Goal: Transaction & Acquisition: Purchase product/service

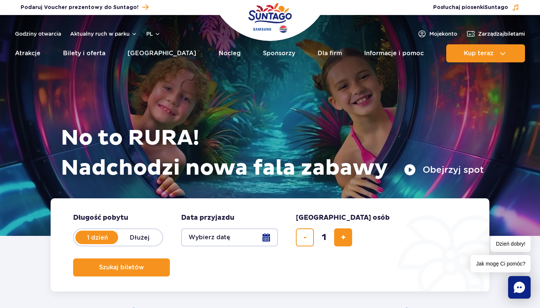
click at [214, 242] on button "Wybierz datę" at bounding box center [229, 237] width 97 height 18
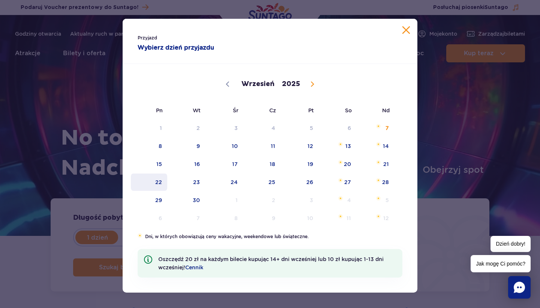
click at [161, 183] on span "22" at bounding box center [149, 181] width 38 height 17
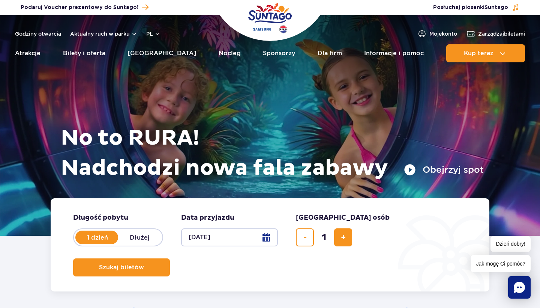
click at [357, 243] on form "Długość pobytu długość pobytu w hero 1 dzień Dłużej Data przyjazdu data przyjaz…" at bounding box center [270, 244] width 439 height 93
click at [350, 242] on button "dodaj bilet" at bounding box center [343, 237] width 18 height 18
type input "2"
click at [170, 258] on button "Szukaj biletów" at bounding box center [121, 267] width 97 height 18
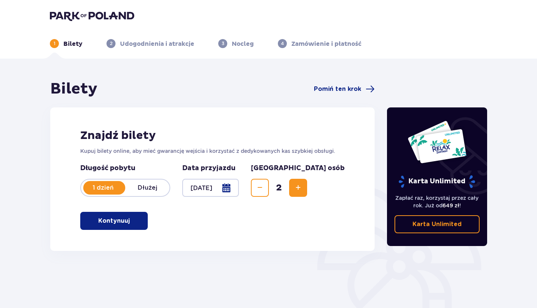
click at [131, 216] on span "button" at bounding box center [131, 220] width 9 height 9
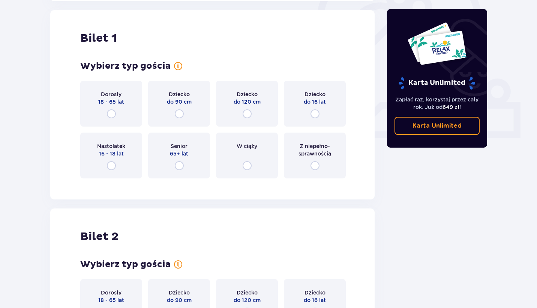
scroll to position [251, 0]
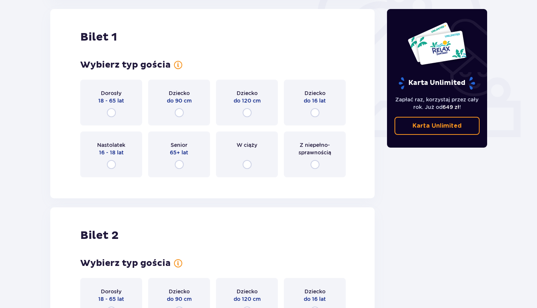
click at [118, 118] on div "Dorosły 18 - 65 lat" at bounding box center [111, 103] width 62 height 46
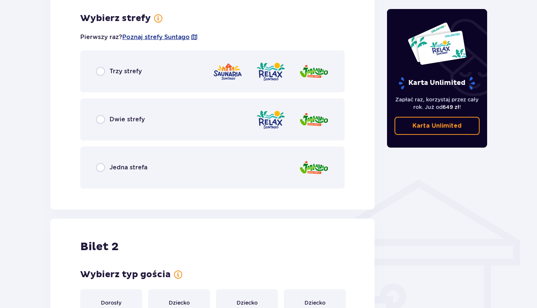
scroll to position [434, 0]
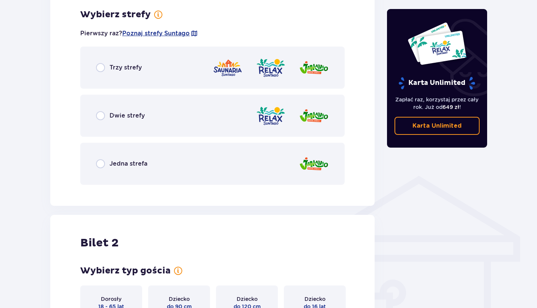
click at [118, 118] on p "Dwie strefy" at bounding box center [127, 115] width 35 height 8
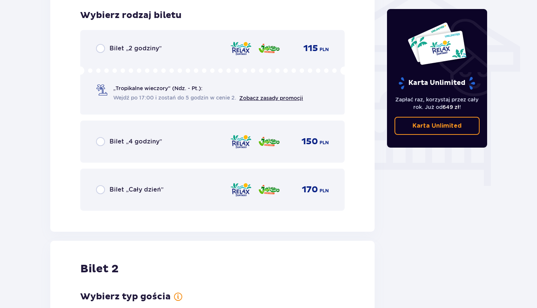
scroll to position [624, 0]
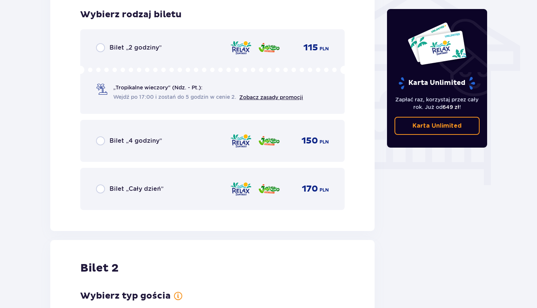
click at [191, 173] on div "Bilet „Cały dzień” 170 PLN" at bounding box center [212, 189] width 264 height 42
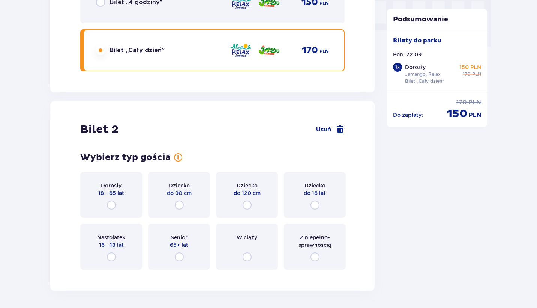
scroll to position [762, 0]
click at [132, 205] on div "Dorosły 18 - 65 lat" at bounding box center [111, 196] width 62 height 46
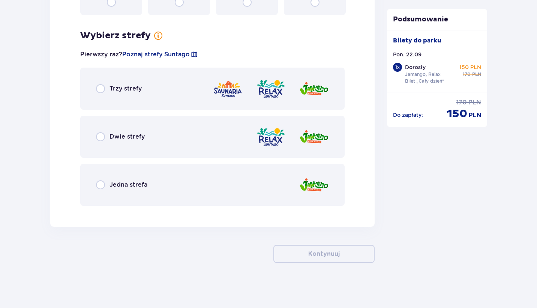
click at [209, 129] on div "Dwie strefy" at bounding box center [212, 137] width 264 height 42
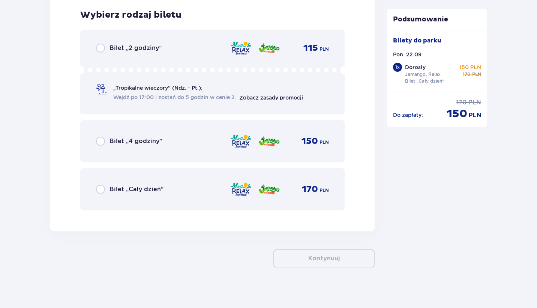
scroll to position [1228, 0]
click at [197, 185] on div "Bilet „Cały dzień” 170 PLN" at bounding box center [212, 189] width 233 height 16
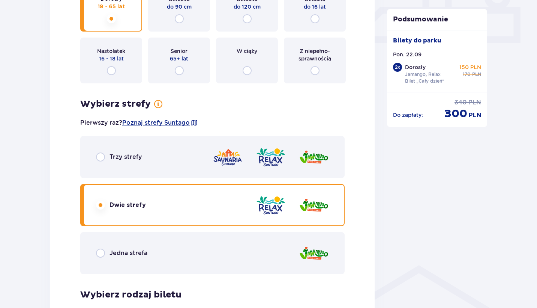
scroll to position [342, 0]
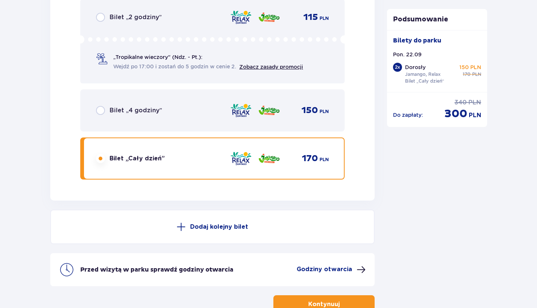
click at [210, 230] on p "Dodaj kolejny bilet" at bounding box center [219, 226] width 58 height 8
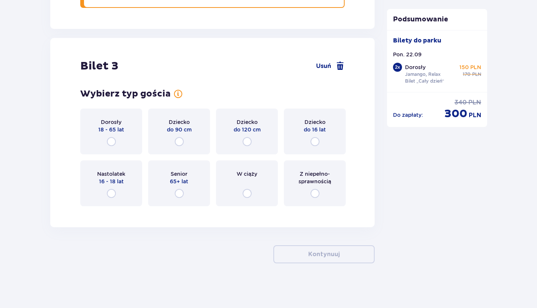
scroll to position [1521, 0]
click at [129, 144] on div "Dorosły 18 - 65 lat" at bounding box center [111, 131] width 62 height 46
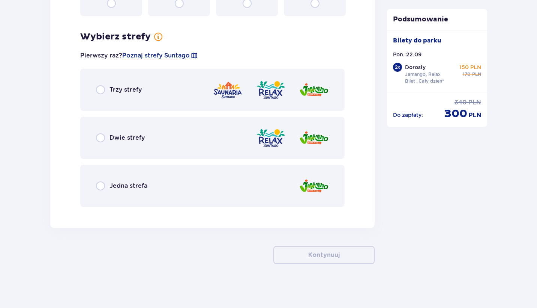
scroll to position [1712, 0]
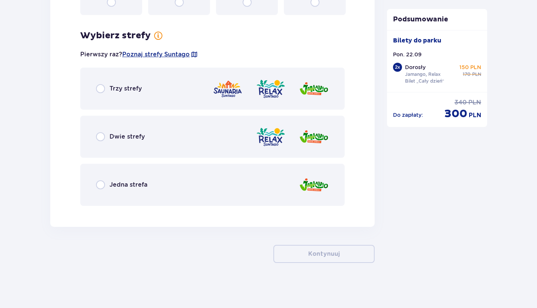
click at [193, 139] on div "Dwie strefy" at bounding box center [212, 137] width 264 height 42
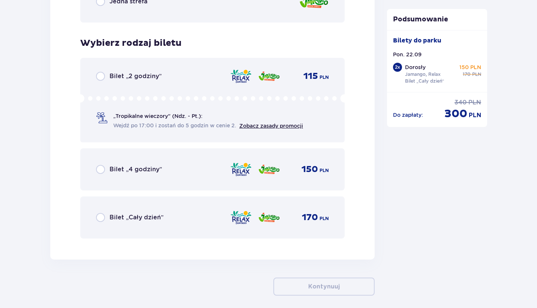
scroll to position [1924, 0]
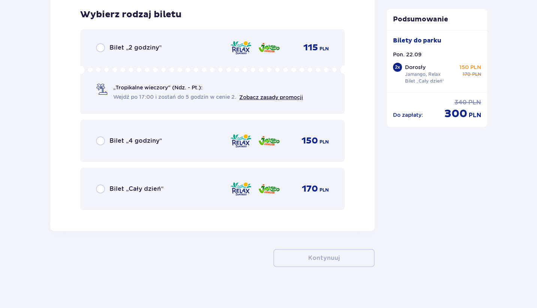
click at [201, 176] on div "Bilet „Cały dzień” 170 PLN" at bounding box center [212, 189] width 264 height 42
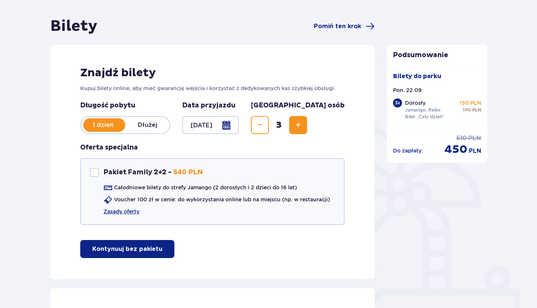
scroll to position [50, 0]
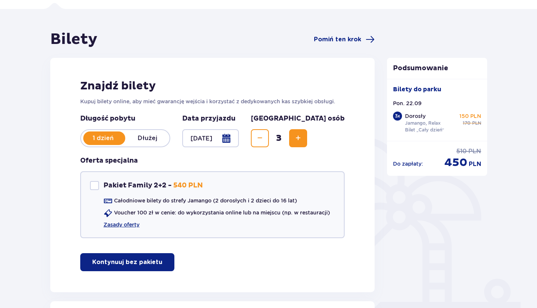
click at [269, 147] on button "Decrease" at bounding box center [260, 138] width 18 height 18
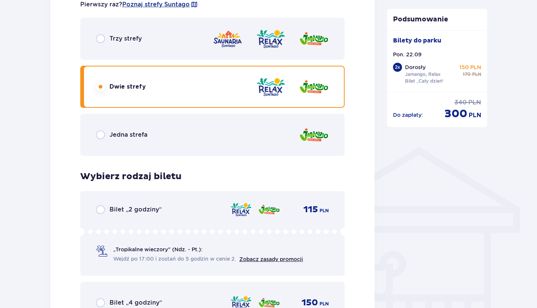
scroll to position [462, 0]
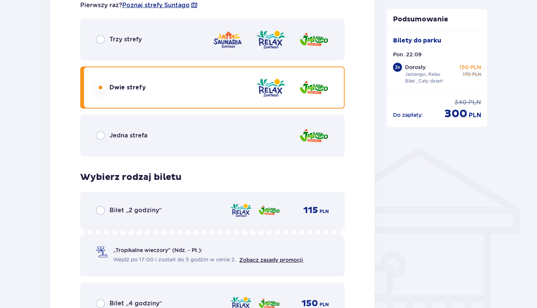
click at [308, 58] on div "Trzy strefy" at bounding box center [212, 39] width 264 height 42
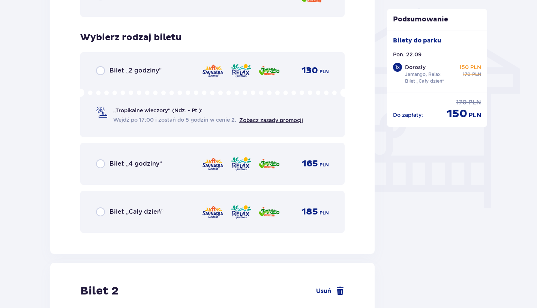
scroll to position [606, 0]
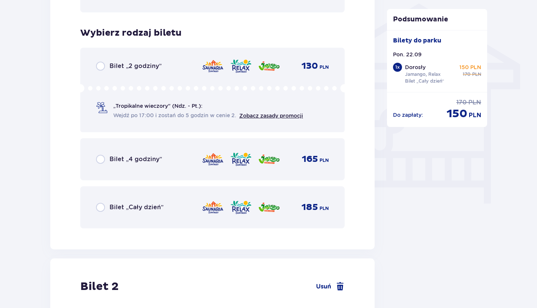
click at [288, 77] on div "Bilet „2 godziny” 130 PLN „Tropikalne wieczory" (Ndz. - Pt.): Wejdź po 17:00 i …" at bounding box center [212, 90] width 264 height 84
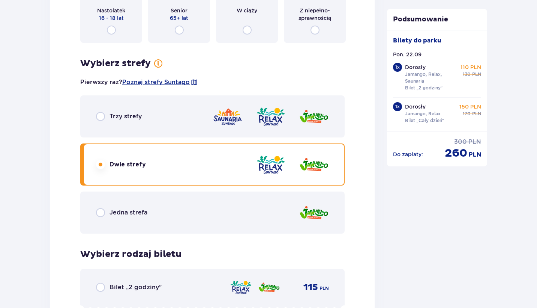
scroll to position [988, 0]
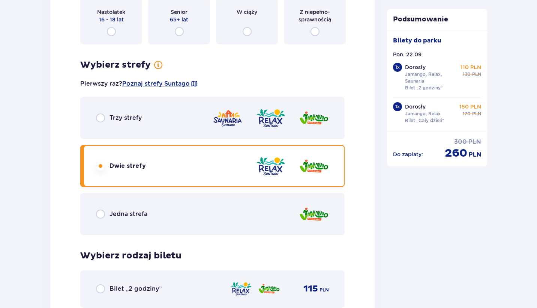
click at [245, 132] on div "Trzy strefy" at bounding box center [212, 118] width 264 height 42
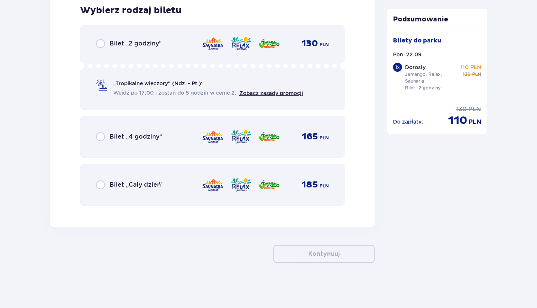
scroll to position [1233, 0]
click at [234, 166] on div "Bilet „Cały dzień” 185 PLN" at bounding box center [212, 185] width 264 height 42
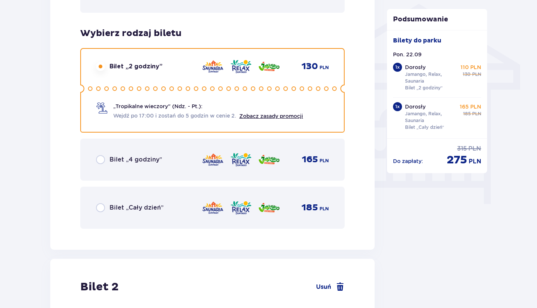
scroll to position [602, 0]
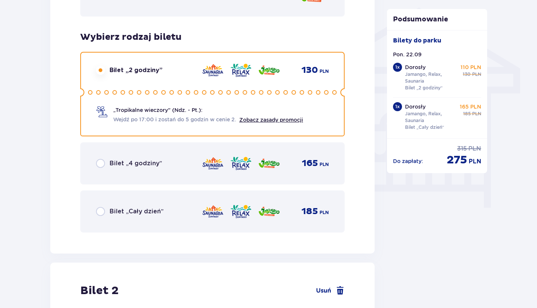
click at [194, 218] on div "Bilet „Cały dzień” 185 PLN" at bounding box center [212, 211] width 233 height 16
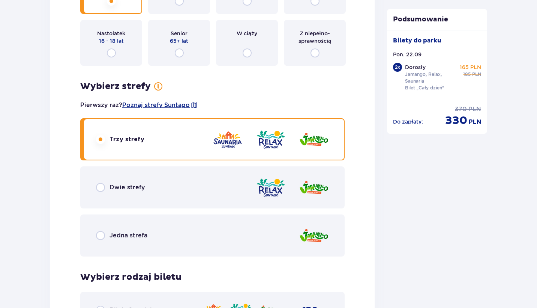
scroll to position [996, 0]
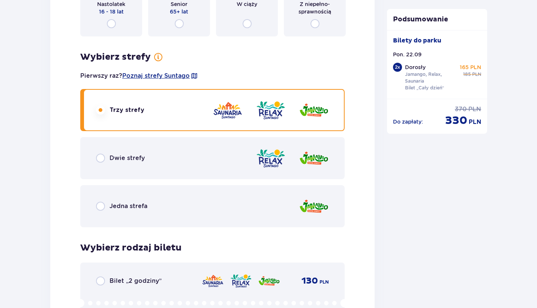
click at [221, 164] on div "Dwie strefy" at bounding box center [212, 158] width 264 height 42
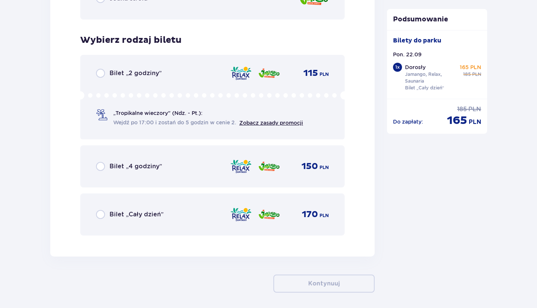
scroll to position [1204, 0]
click at [238, 173] on img at bounding box center [241, 166] width 22 height 16
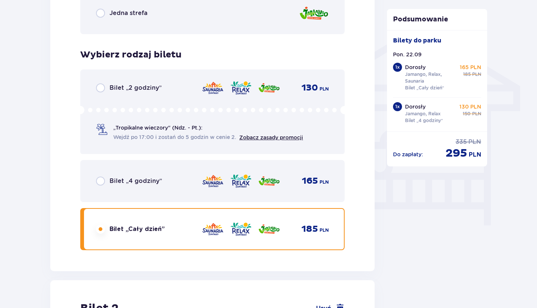
scroll to position [586, 0]
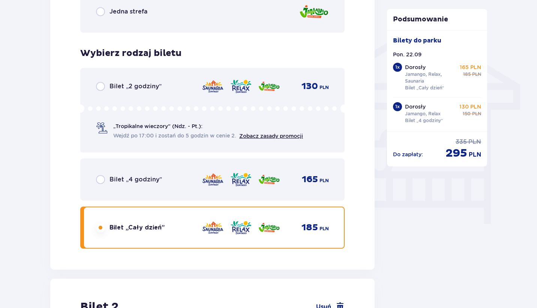
click at [251, 173] on img at bounding box center [241, 179] width 22 height 16
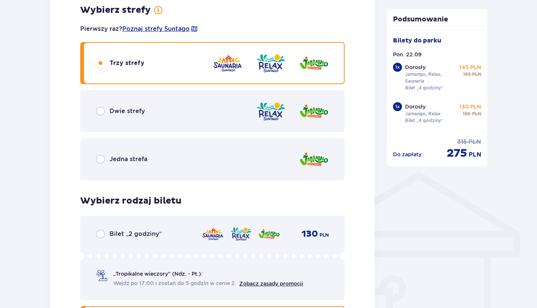
scroll to position [438, 0]
click at [239, 122] on div "Dwie strefy" at bounding box center [212, 111] width 264 height 42
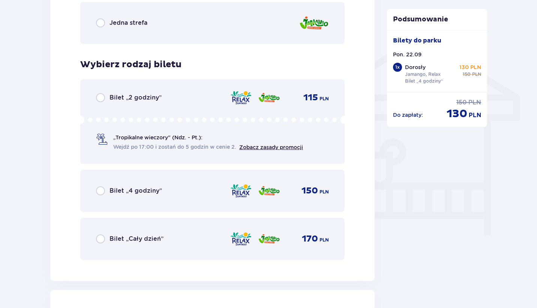
scroll to position [574, 0]
click at [161, 220] on div "Bilet „Cały dzień” 170 PLN" at bounding box center [212, 239] width 264 height 42
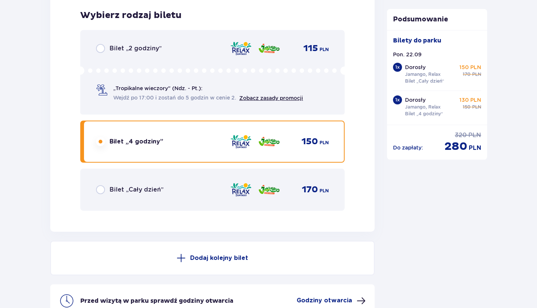
scroll to position [1227, 0]
click at [167, 193] on div "Bilet „Cały dzień” 170 PLN" at bounding box center [212, 190] width 233 height 16
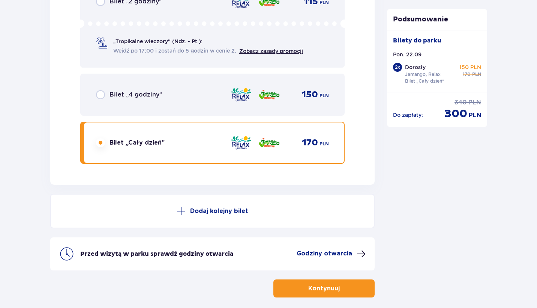
click at [189, 108] on div "Bilet „4 godziny” 150 PLN" at bounding box center [212, 95] width 264 height 42
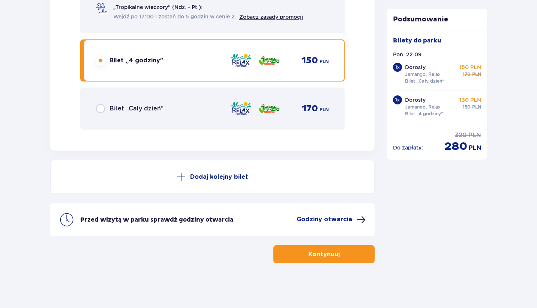
scroll to position [1309, 0]
click at [189, 108] on div "Bilet „Cały dzień” 170 PLN" at bounding box center [212, 108] width 233 height 16
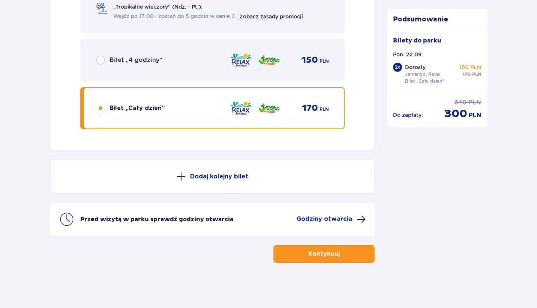
click at [293, 253] on button "Kontynuuj" at bounding box center [323, 254] width 101 height 18
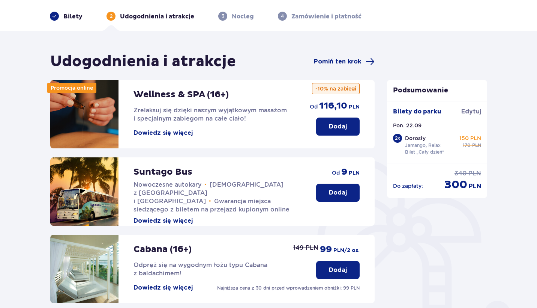
scroll to position [32, 0]
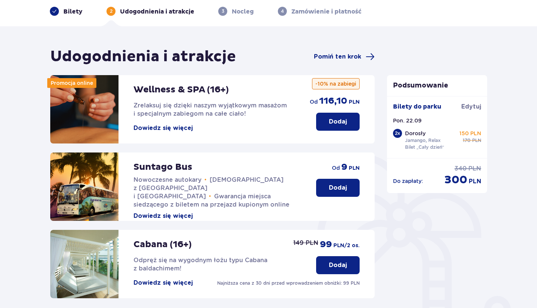
click at [177, 212] on button "Dowiedz się więcej" at bounding box center [163, 216] width 59 height 8
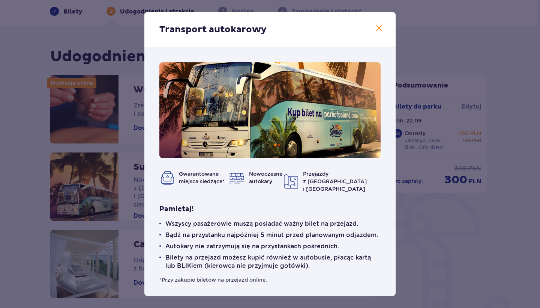
click at [383, 29] on span at bounding box center [379, 28] width 9 height 9
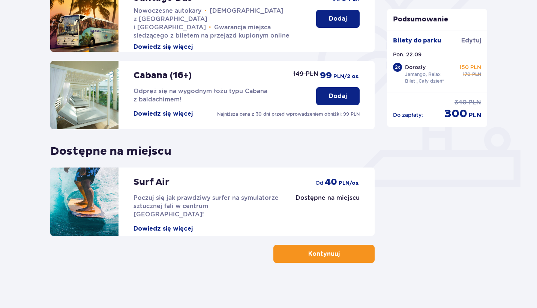
click at [329, 255] on p "Kontynuuj" at bounding box center [324, 253] width 32 height 8
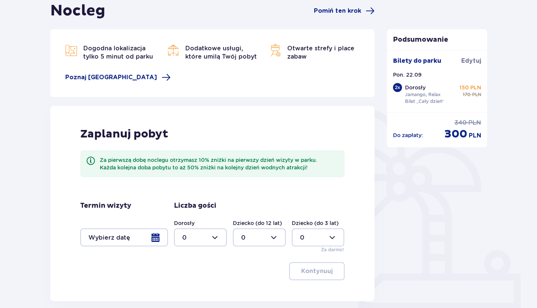
scroll to position [84, 0]
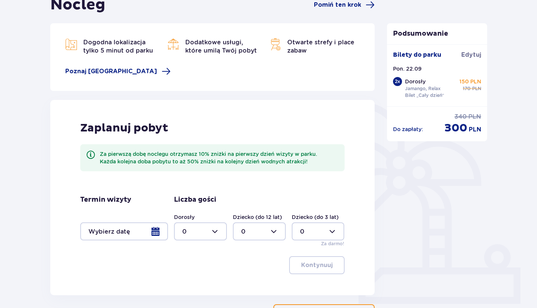
click at [167, 232] on div at bounding box center [124, 231] width 88 height 18
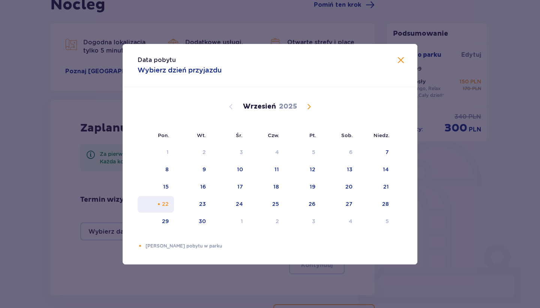
click at [167, 206] on div "22" at bounding box center [165, 204] width 7 height 8
click at [401, 62] on span at bounding box center [400, 60] width 9 height 9
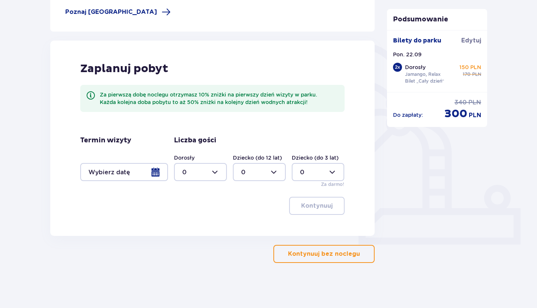
scroll to position [143, 0]
click at [333, 251] on p "Kontynuuj bez noclegu" at bounding box center [324, 253] width 72 height 8
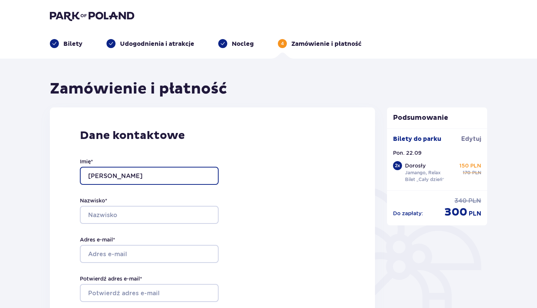
type input "Joanna"
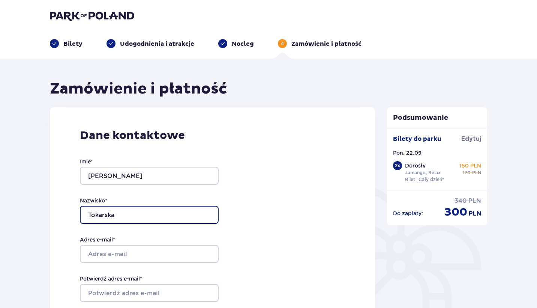
type input "Tokarska"
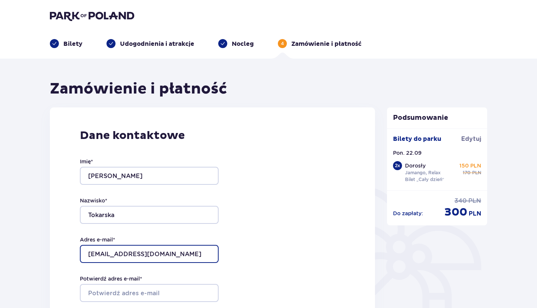
drag, startPoint x: 178, startPoint y: 258, endPoint x: 57, endPoint y: 260, distance: 121.2
click at [56, 259] on div "Dane kontaktowe Imię * Joanna Nazwisko * Tokarska Adres e-mail * tokarskajoasia…" at bounding box center [212, 264] width 325 height 315
drag, startPoint x: 176, startPoint y: 254, endPoint x: 81, endPoint y: 254, distance: 95.7
click at [81, 254] on input "tokarskajoasia@gmail.com" at bounding box center [149, 254] width 139 height 18
type input "tokarskajoasia@gmail.com"
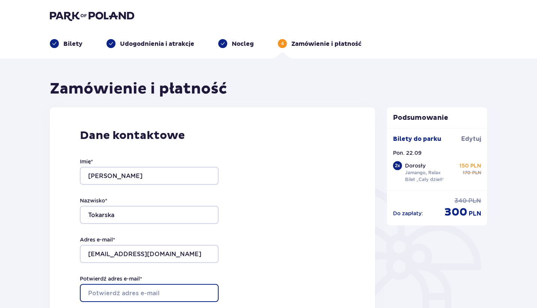
paste input "tokarskajoasia@gmail.com"
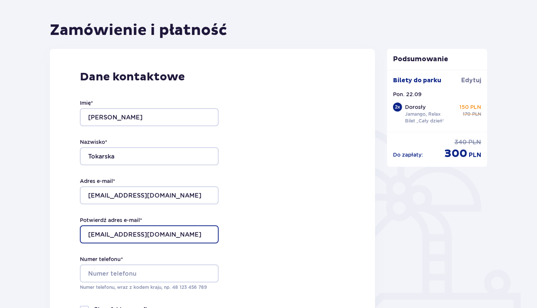
scroll to position [65, 0]
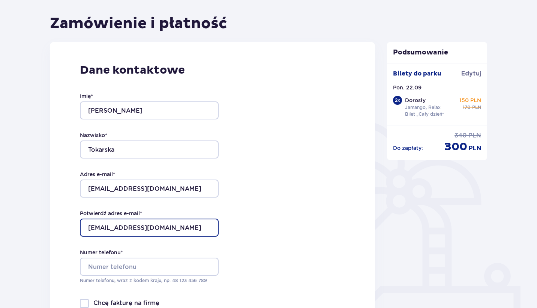
type input "tokarskajoasia@gmail.com"
click at [281, 204] on div "Dane kontaktowe Imię * Joanna Nazwisko * Tokarska Adres e-mail * tokarskajoasia…" at bounding box center [212, 199] width 325 height 315
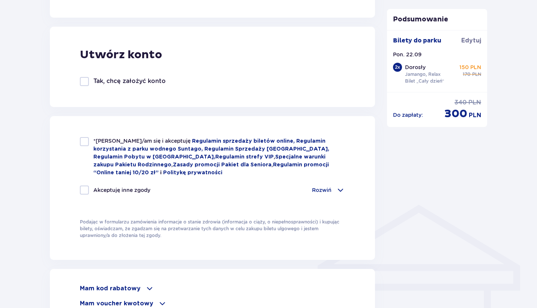
scroll to position [405, 0]
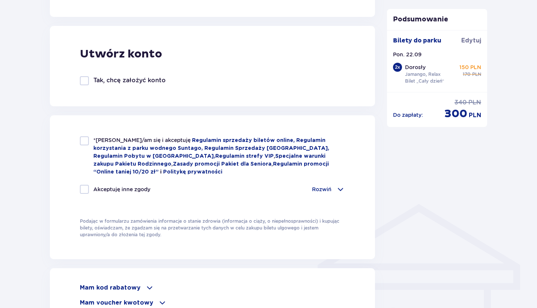
type input "690559735"
click at [83, 141] on div at bounding box center [84, 140] width 9 height 9
checkbox input "true"
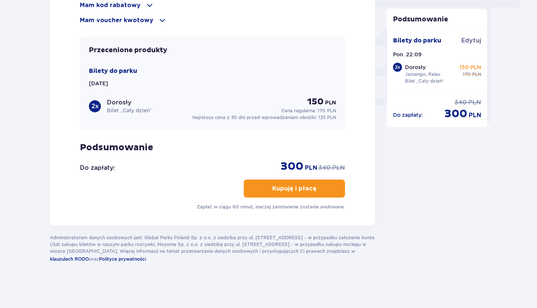
scroll to position [688, 0]
click at [342, 185] on button "Kupuję i płacę" at bounding box center [294, 188] width 101 height 18
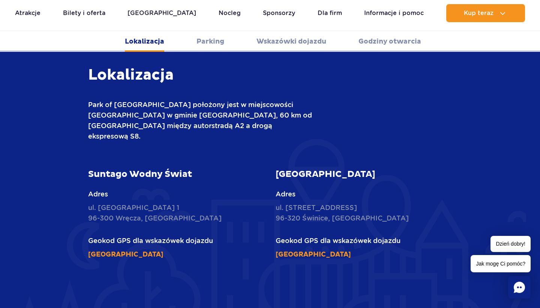
scroll to position [267, 0]
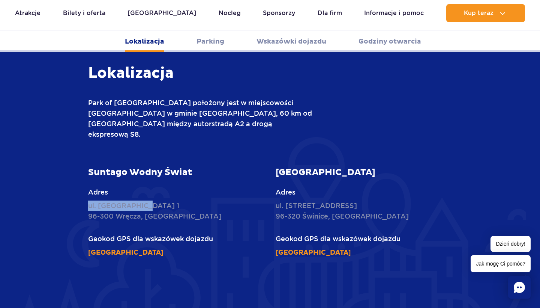
drag, startPoint x: 150, startPoint y: 188, endPoint x: 85, endPoint y: 185, distance: 65.3
click at [85, 185] on div "Suntago Wodny Świat Adres ul. [STREET_ADDRESS] Geokod GPS dla wskazówek dojazdu…" at bounding box center [177, 212] width 188 height 91
copy p "ul. [GEOGRAPHIC_DATA] 1"
